Goal: Task Accomplishment & Management: Use online tool/utility

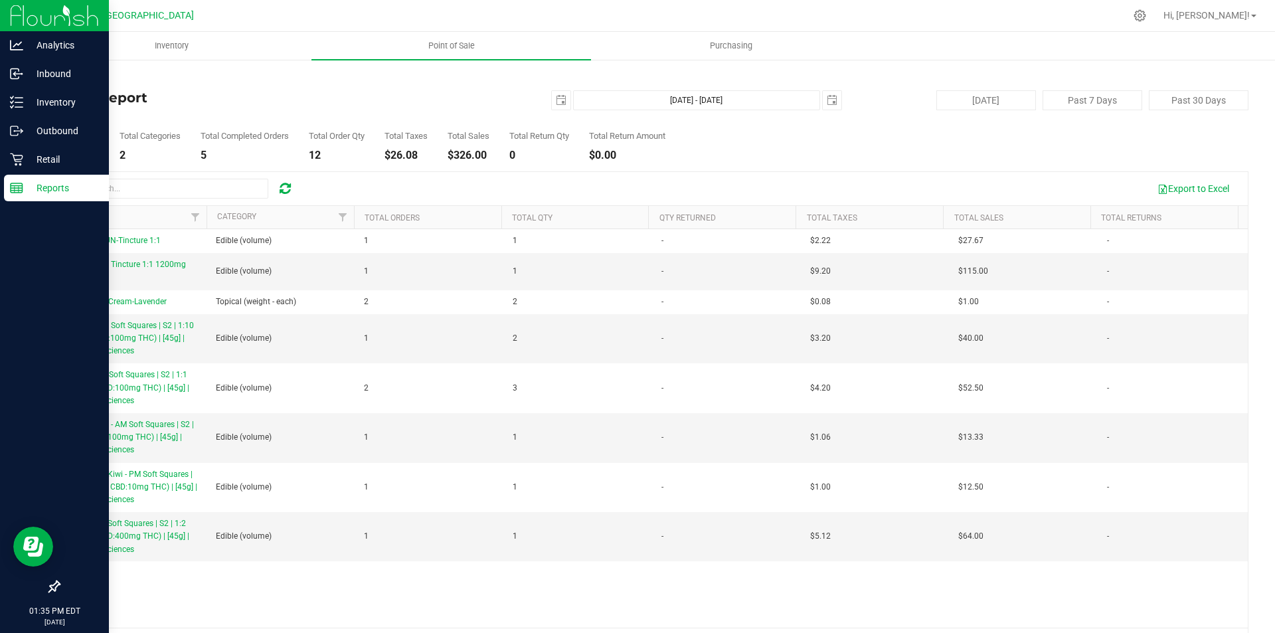
click at [23, 183] on icon at bounding box center [16, 187] width 13 height 13
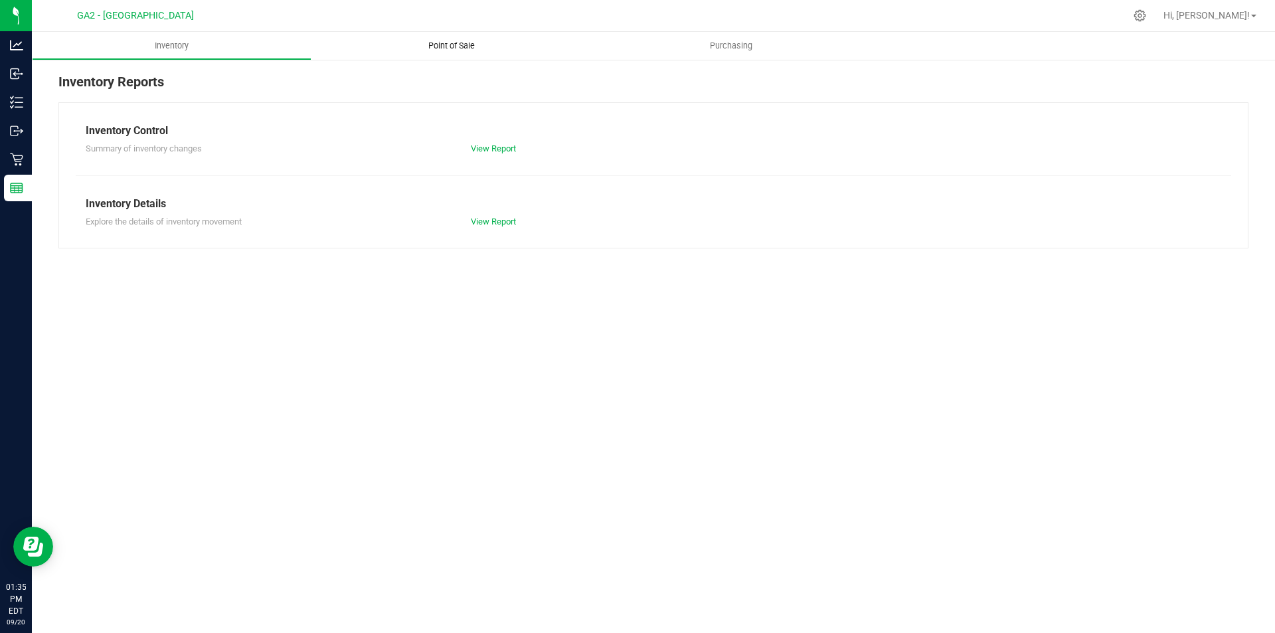
click at [440, 49] on span "Point of Sale" at bounding box center [451, 46] width 82 height 12
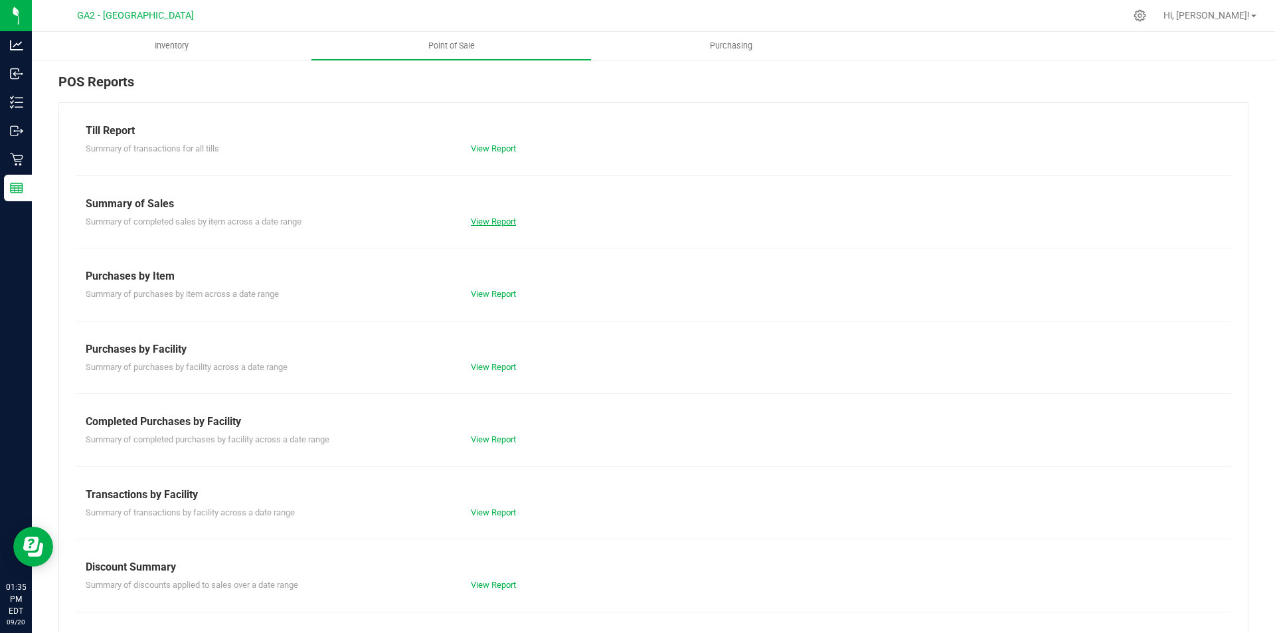
click at [488, 226] on link "View Report" at bounding box center [493, 221] width 45 height 10
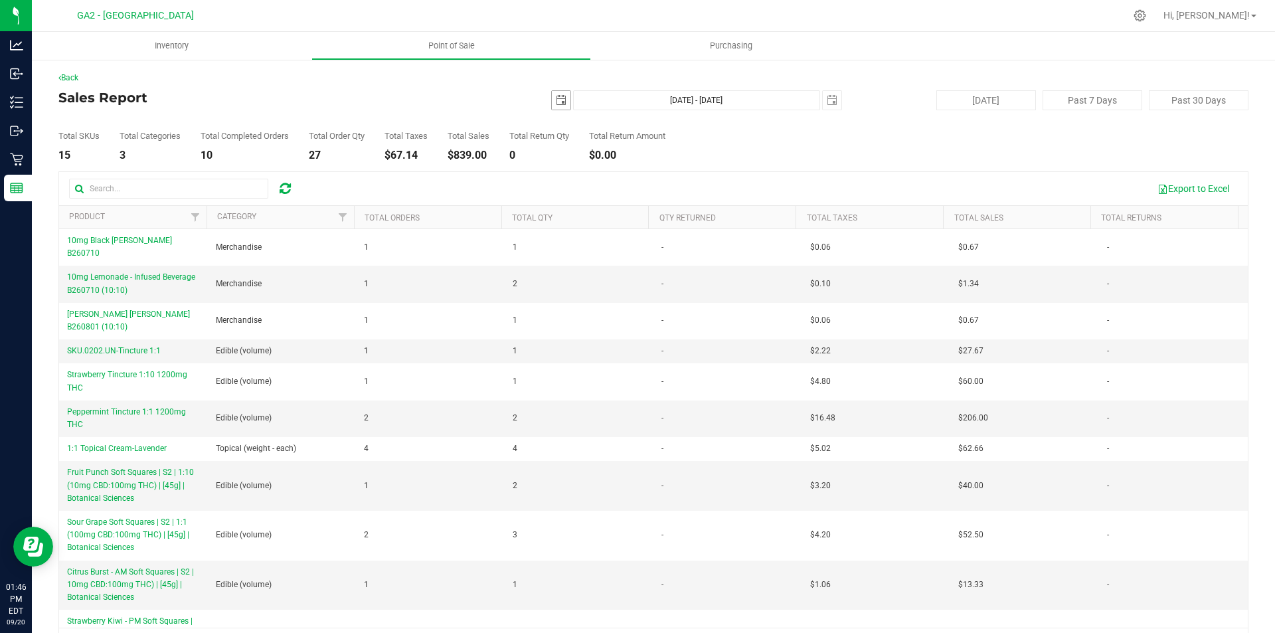
click at [558, 100] on span "select" at bounding box center [561, 100] width 11 height 11
click at [786, 191] on div "Export to Excel" at bounding box center [771, 188] width 932 height 23
click at [236, 53] on uib-tab-heading "Inventory" at bounding box center [172, 46] width 280 height 28
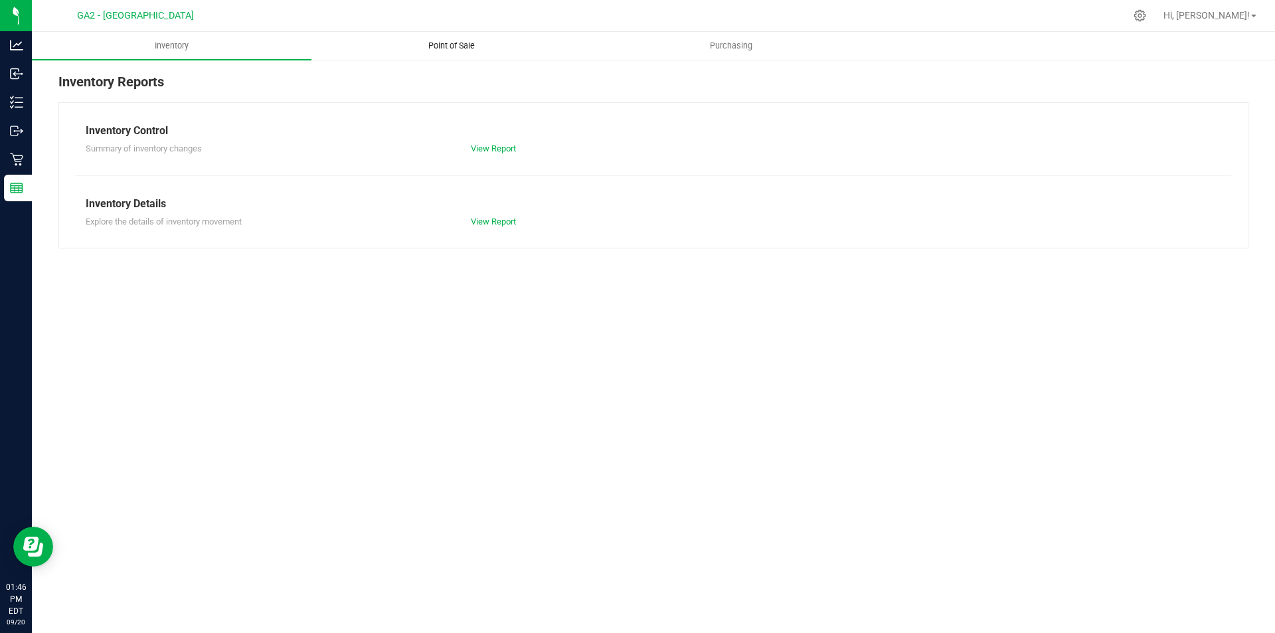
click at [432, 44] on span "Point of Sale" at bounding box center [451, 46] width 82 height 12
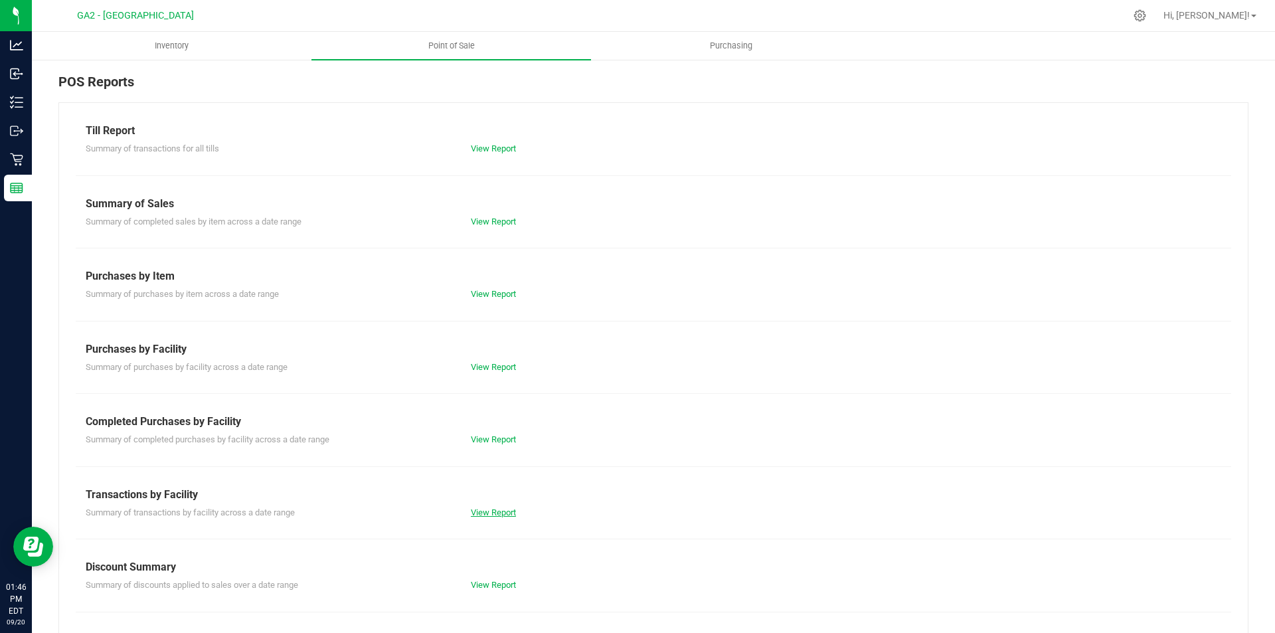
click at [511, 509] on div "Transactions by Facility Summary of transactions by facility across a date rang…" at bounding box center [654, 503] width 1136 height 33
click at [507, 510] on link "View Report" at bounding box center [493, 512] width 45 height 10
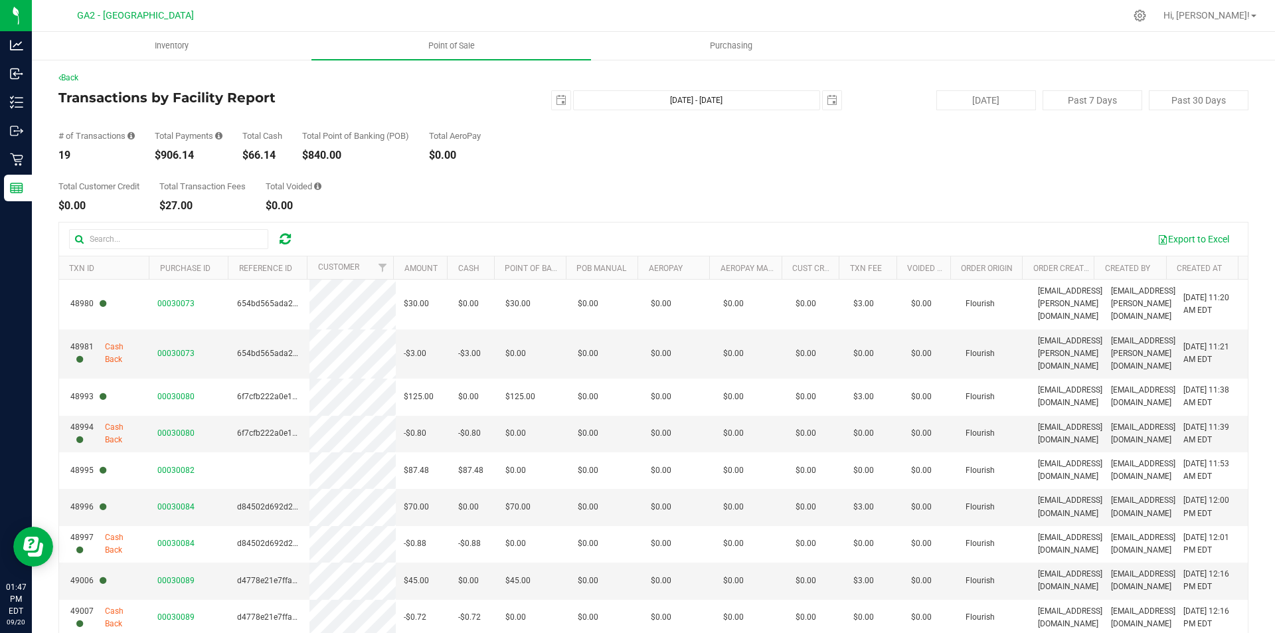
click at [526, 220] on div "Back Transactions by Facility Report [DATE] [DATE] - [DATE] [DATE] [DATE] Past …" at bounding box center [653, 391] width 1190 height 639
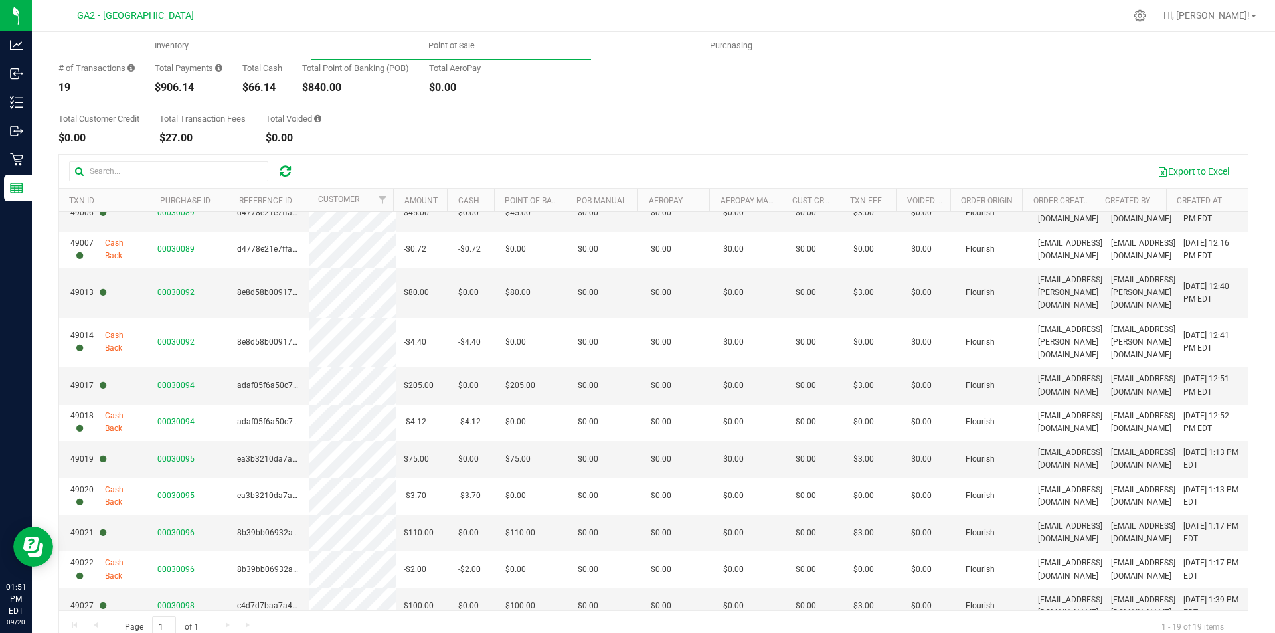
scroll to position [91, 0]
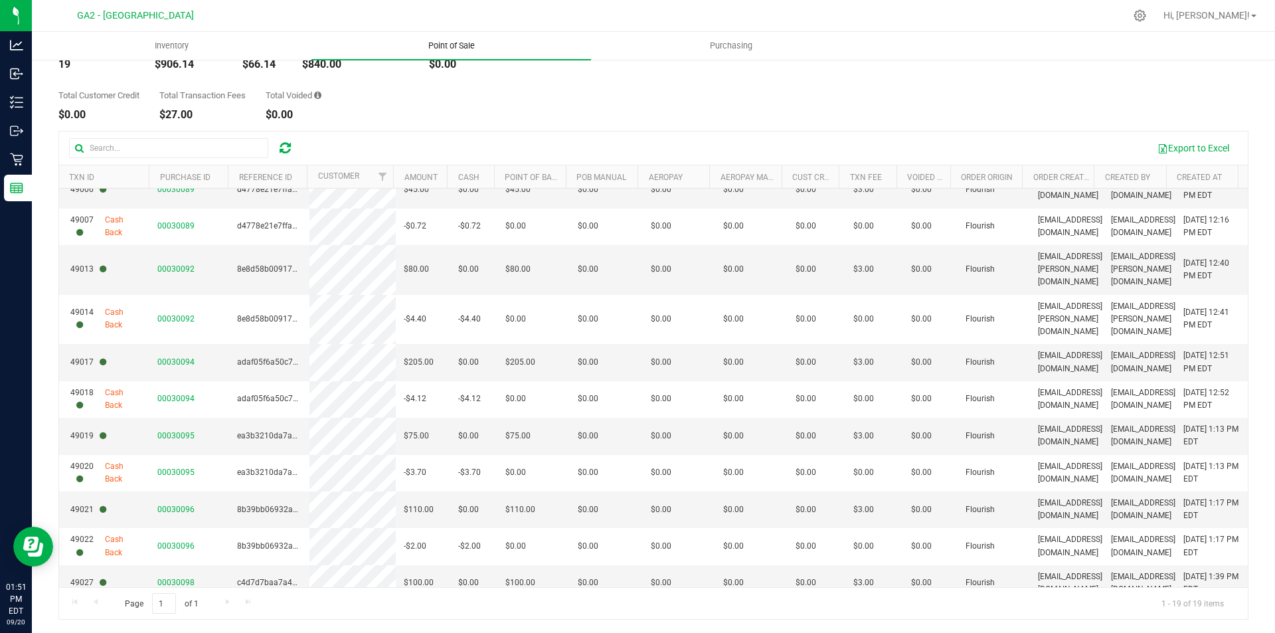
click at [425, 44] on span "Point of Sale" at bounding box center [451, 46] width 82 height 12
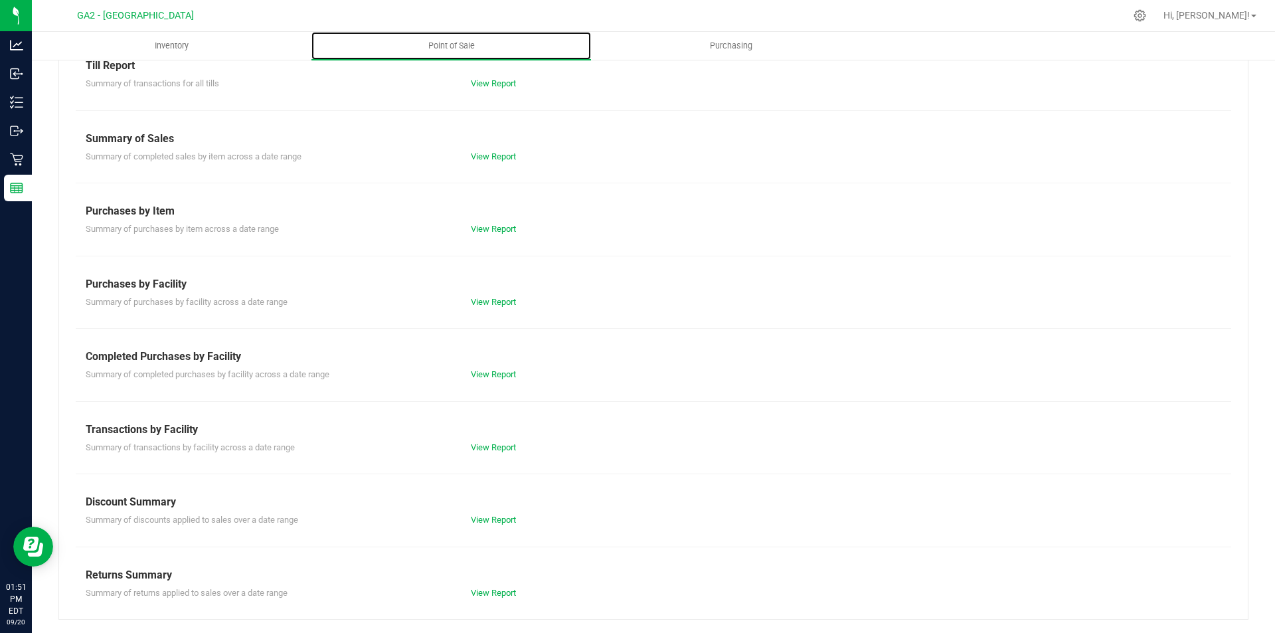
scroll to position [65, 0]
click at [1243, 14] on span "Hi, [PERSON_NAME]!" at bounding box center [1206, 15] width 86 height 11
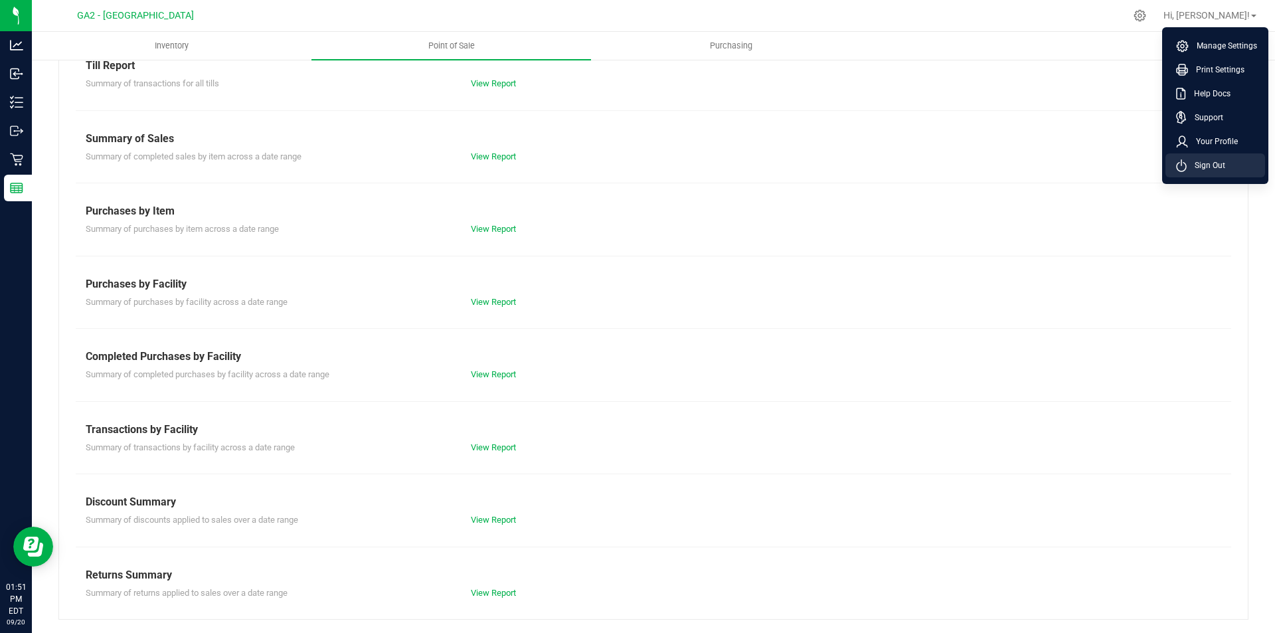
click at [1217, 160] on span "Sign Out" at bounding box center [1206, 165] width 39 height 13
